Goal: Check status: Check status

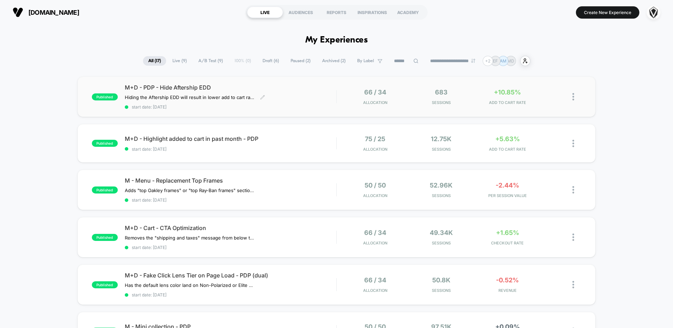
click at [319, 90] on span "M+D - PDP - Hide Aftership EDD" at bounding box center [230, 87] width 211 height 7
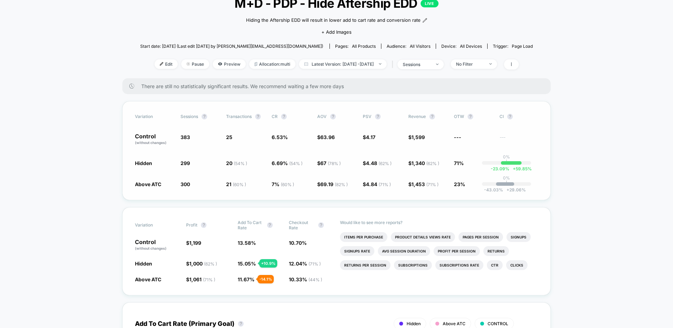
scroll to position [53, 0]
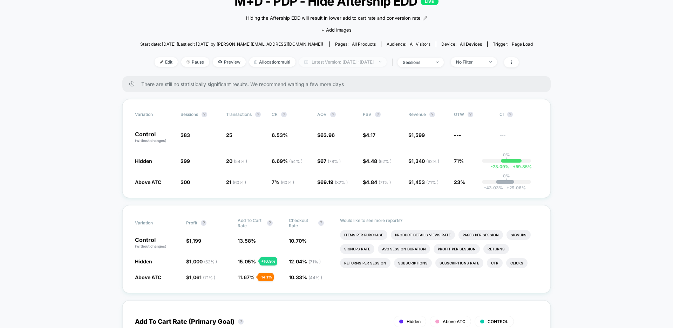
click at [346, 60] on span "Latest Version: [DATE] - [DATE]" at bounding box center [343, 61] width 88 height 9
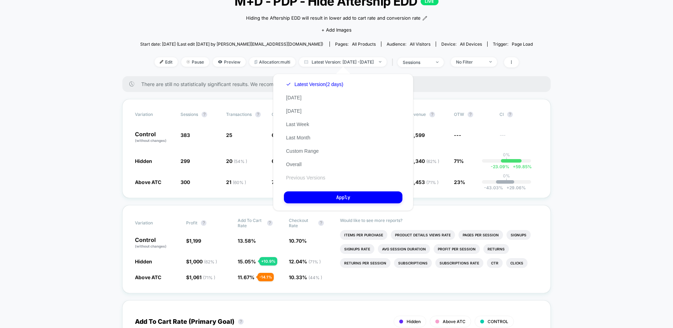
click at [300, 176] on button "Previous Versions" at bounding box center [305, 177] width 43 height 6
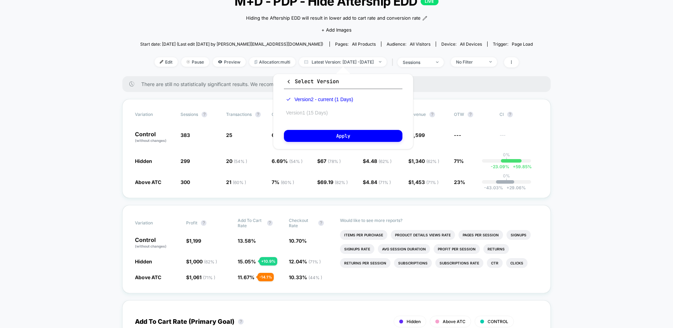
click at [307, 110] on button "Version 1 (15 Days)" at bounding box center [307, 112] width 46 height 6
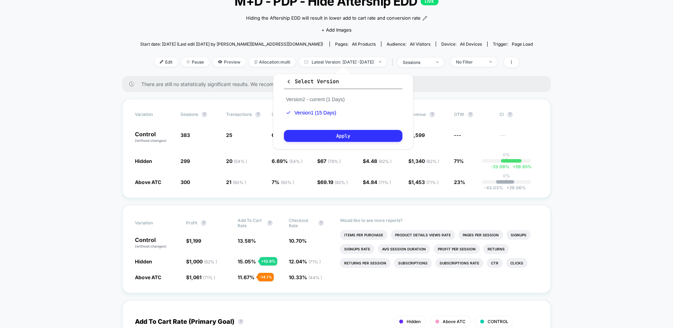
click at [313, 139] on button "Apply" at bounding box center [343, 136] width 119 height 12
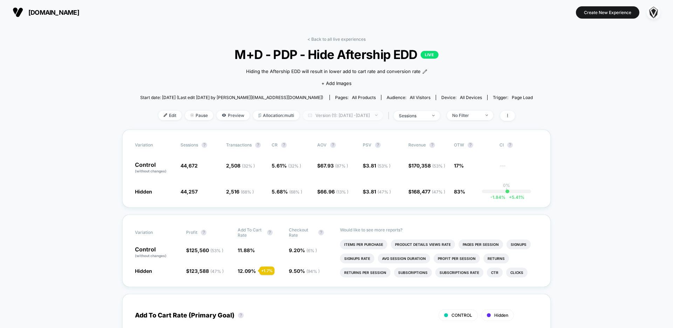
click at [340, 114] on span "Version (1): [DATE] - [DATE]" at bounding box center [343, 114] width 80 height 9
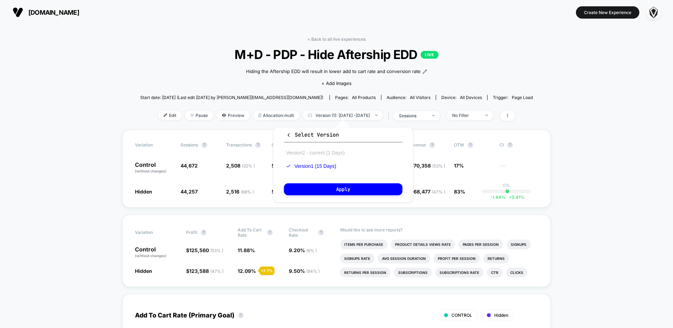
click at [329, 152] on button "Version 2 - current (1 Days)" at bounding box center [315, 152] width 63 height 6
click at [300, 81] on div "Hiding the Aftership EDD will result in lower add to cart rate and conversion r…" at bounding box center [337, 76] width 236 height 29
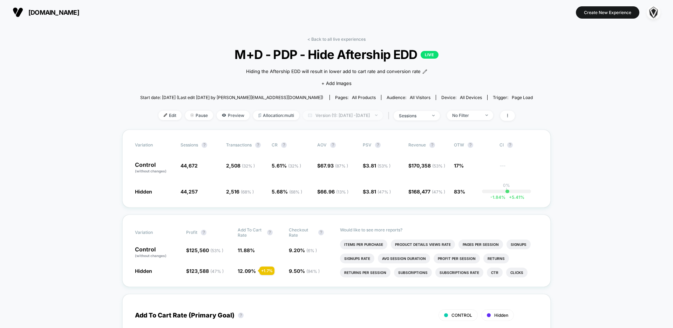
click at [341, 115] on span "Version (1): [DATE] - [DATE]" at bounding box center [343, 114] width 80 height 9
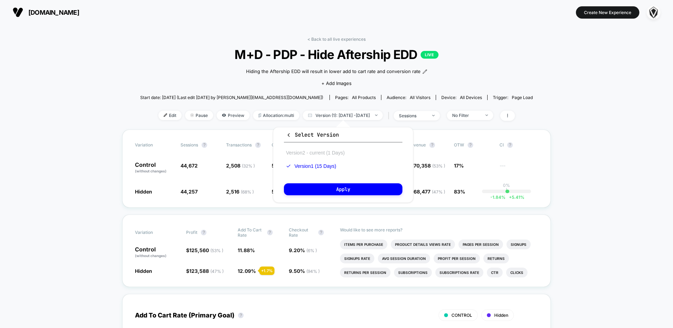
click at [316, 155] on button "Version 2 - current (1 Days)" at bounding box center [315, 152] width 63 height 6
click at [305, 192] on button "Apply" at bounding box center [343, 189] width 119 height 12
